Goal: Transaction & Acquisition: Book appointment/travel/reservation

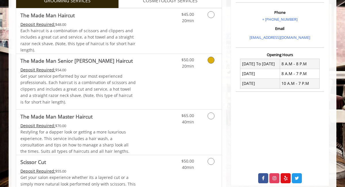
scroll to position [181, 0]
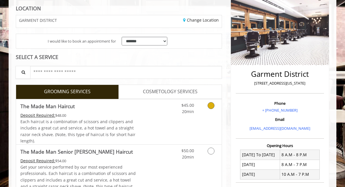
click at [206, 107] on link "Grooming services" at bounding box center [210, 107] width 15 height 16
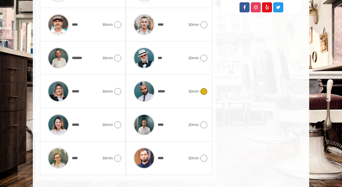
scroll to position [337, 0]
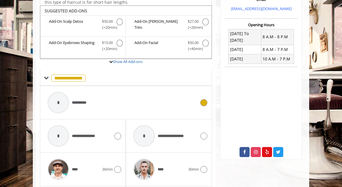
click at [175, 110] on div "**********" at bounding box center [122, 102] width 154 height 27
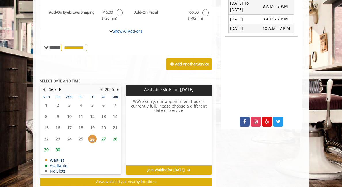
scroll to position [216, 0]
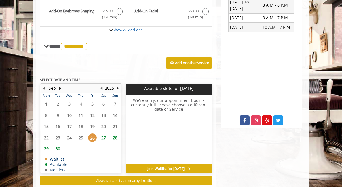
click at [99, 139] on span "27" at bounding box center [103, 137] width 9 height 8
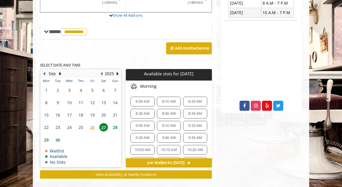
scroll to position [240, 0]
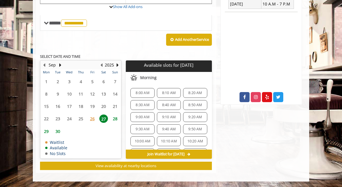
click at [195, 127] on span "9:50 AM" at bounding box center [195, 129] width 14 height 5
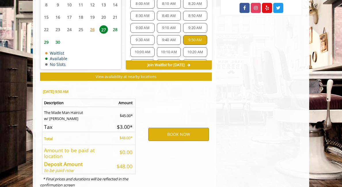
scroll to position [344, 0]
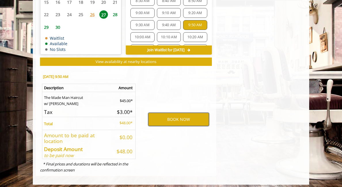
click at [180, 115] on button "BOOK NOW" at bounding box center [178, 119] width 61 height 13
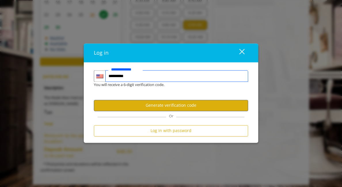
type input "**********"
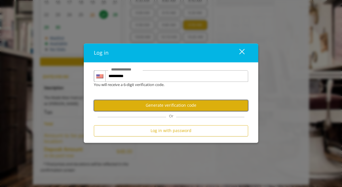
click at [172, 101] on button "Generate verification code" at bounding box center [171, 105] width 154 height 11
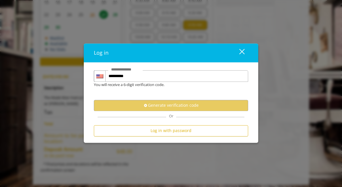
scroll to position [0, 0]
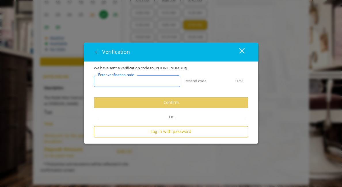
click at [159, 82] on input "Enter verification code" at bounding box center [137, 81] width 86 height 12
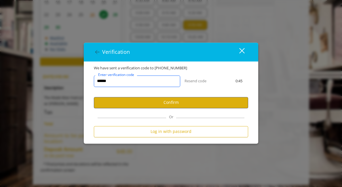
type input "******"
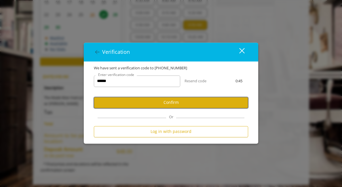
click at [151, 104] on button "Confirm" at bounding box center [171, 102] width 154 height 11
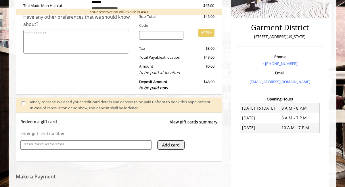
scroll to position [164, 0]
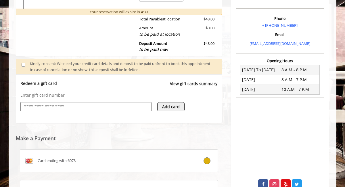
click at [83, 109] on input "text" at bounding box center [86, 106] width 125 height 7
type input "**********"
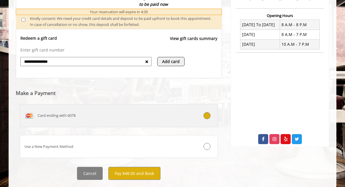
scroll to position [214, 0]
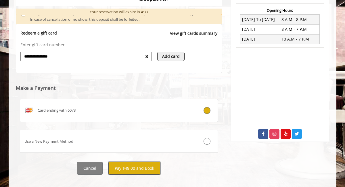
click at [121, 167] on button "Pay $48.00 and Book" at bounding box center [134, 168] width 52 height 13
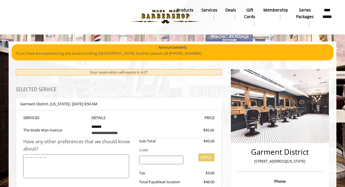
scroll to position [0, 0]
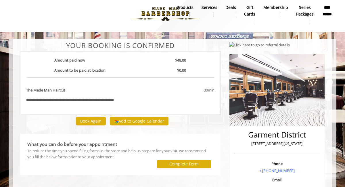
scroll to position [1, 0]
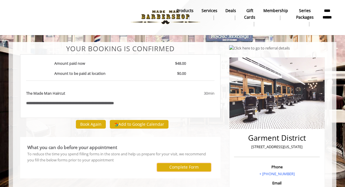
click at [177, 167] on label "Complete Form" at bounding box center [183, 167] width 29 height 5
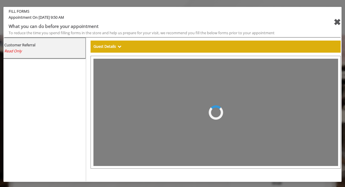
select select "***"
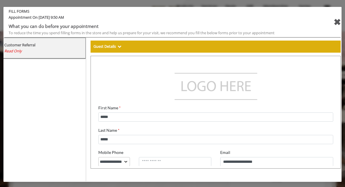
scroll to position [0, 0]
click at [335, 22] on div "✖" at bounding box center [337, 22] width 7 height 14
